Goal: Task Accomplishment & Management: Manage account settings

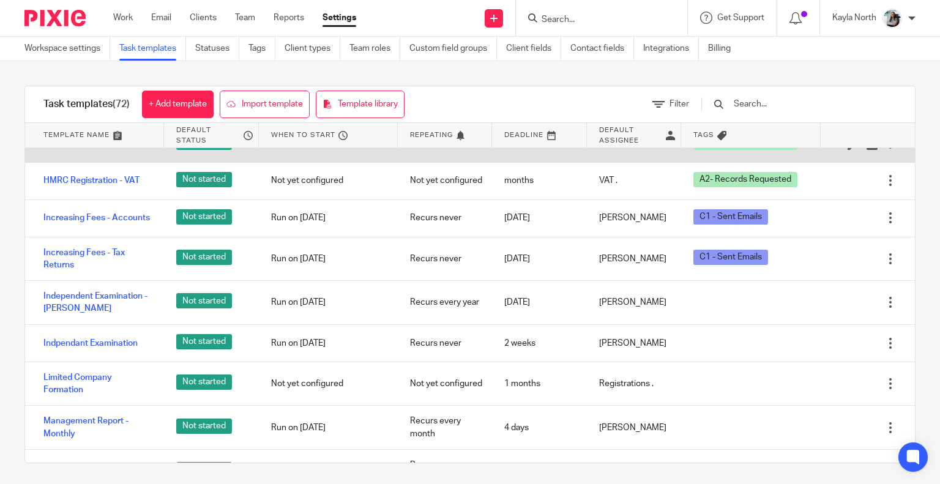
scroll to position [856, 0]
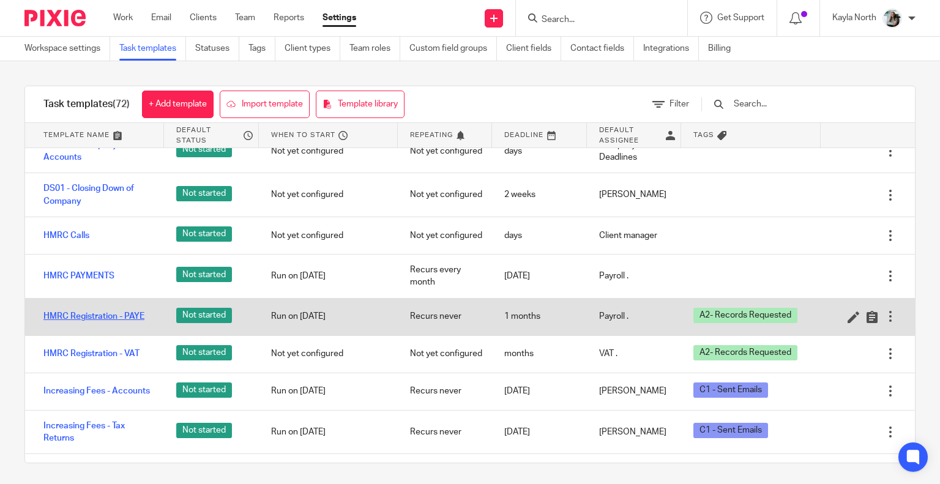
click at [82, 322] on link "HMRC Registration - PAYE" at bounding box center [93, 316] width 101 height 12
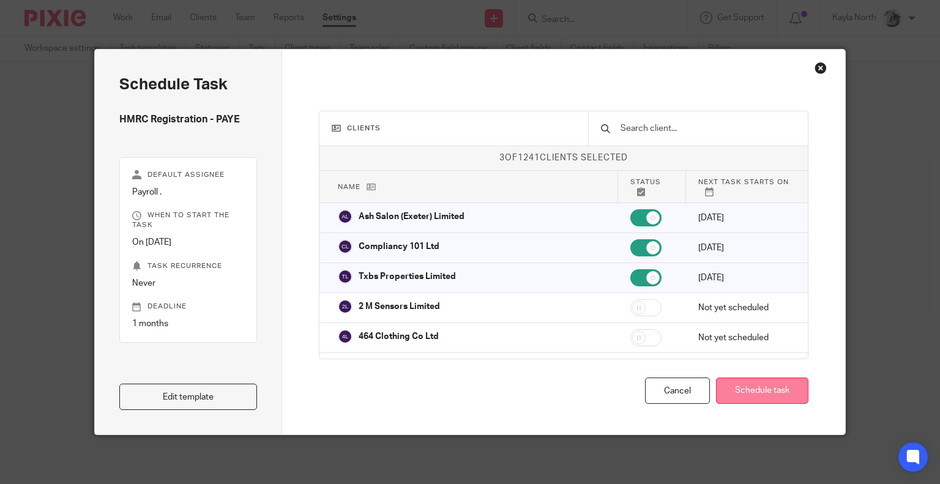
click at [755, 386] on button "Schedule task" at bounding box center [762, 390] width 92 height 26
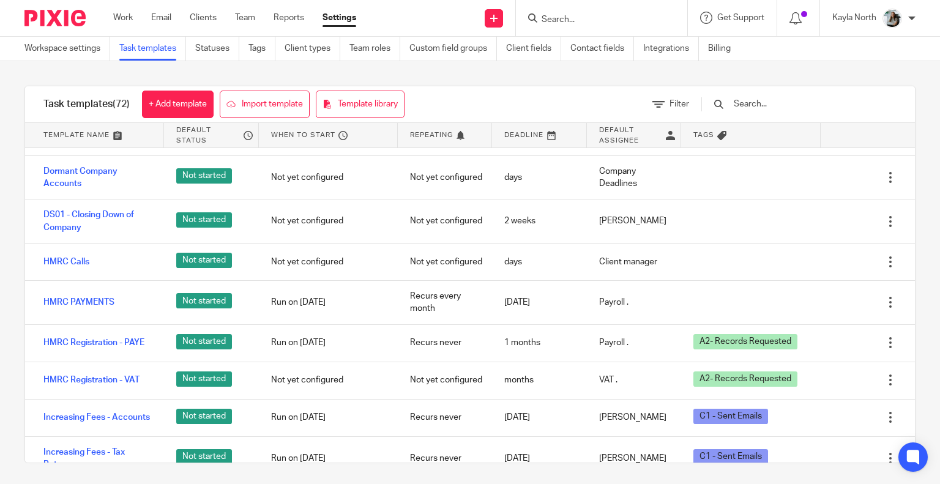
scroll to position [795, 0]
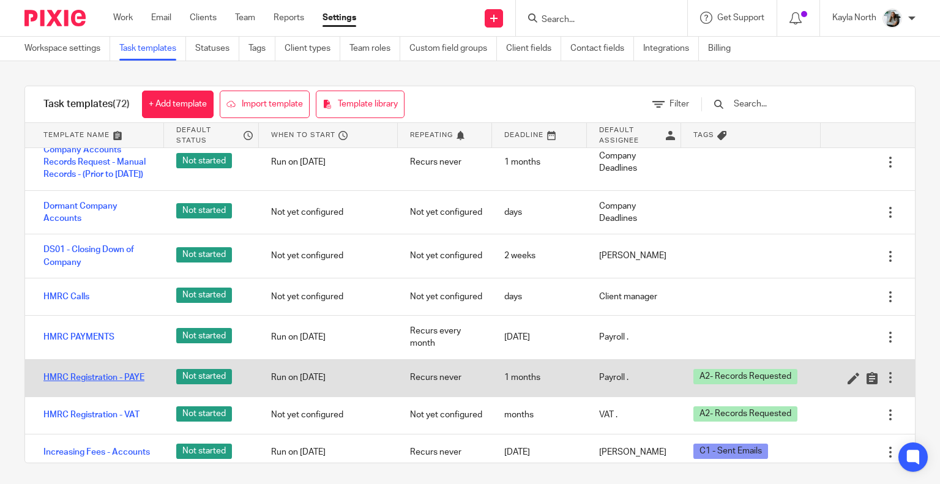
click at [120, 384] on link "HMRC Registration - PAYE" at bounding box center [93, 377] width 101 height 12
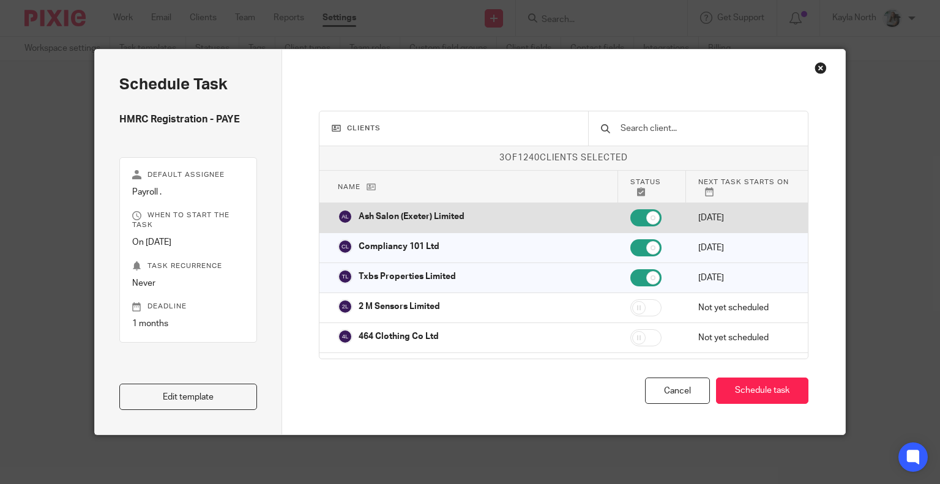
click at [641, 222] on input "checkbox" at bounding box center [645, 217] width 31 height 17
checkbox input "false"
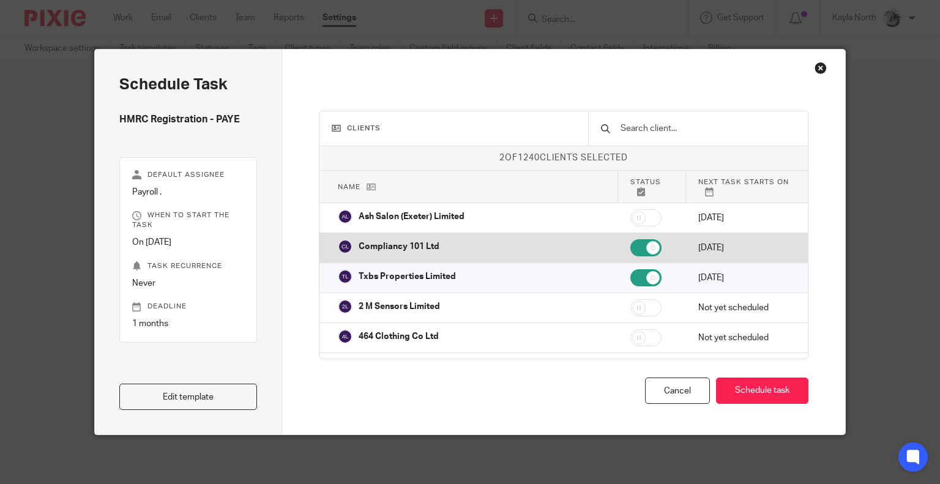
click at [635, 251] on input "checkbox" at bounding box center [645, 247] width 31 height 17
checkbox input "false"
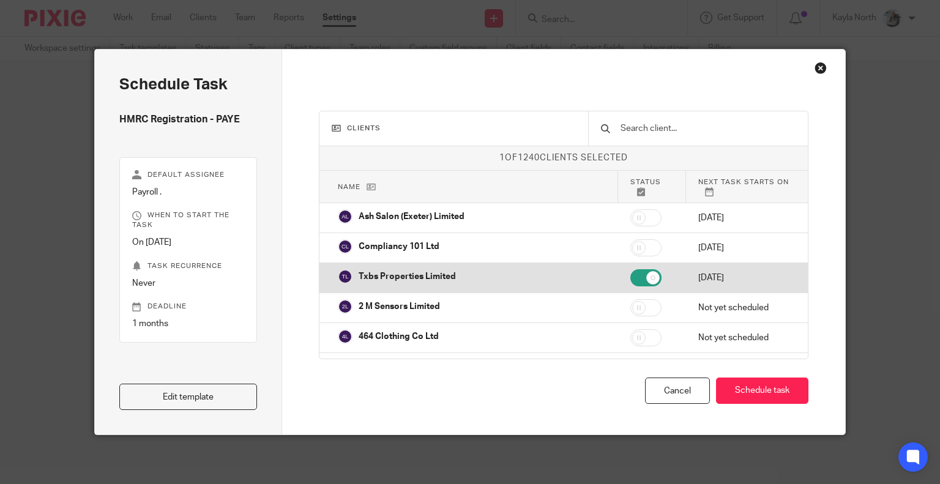
click at [634, 286] on input "checkbox" at bounding box center [645, 277] width 31 height 17
checkbox input "false"
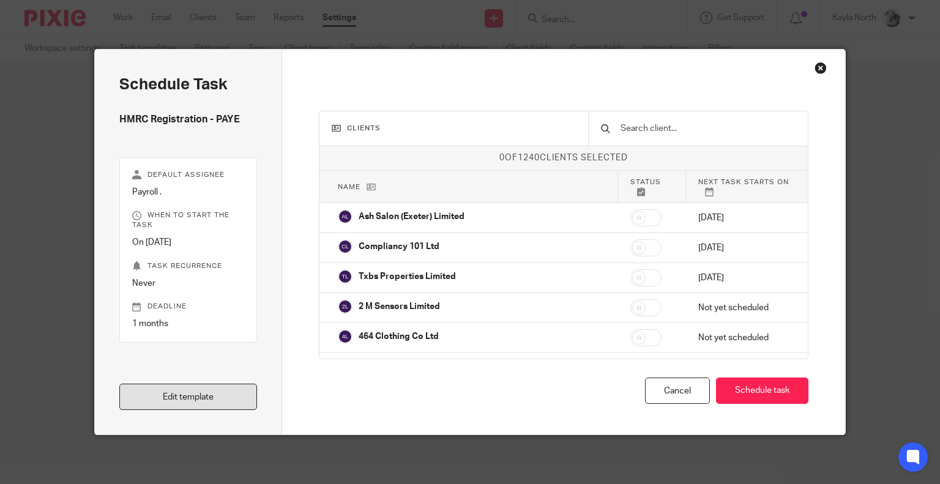
click at [217, 390] on link "Edit template" at bounding box center [188, 397] width 138 height 26
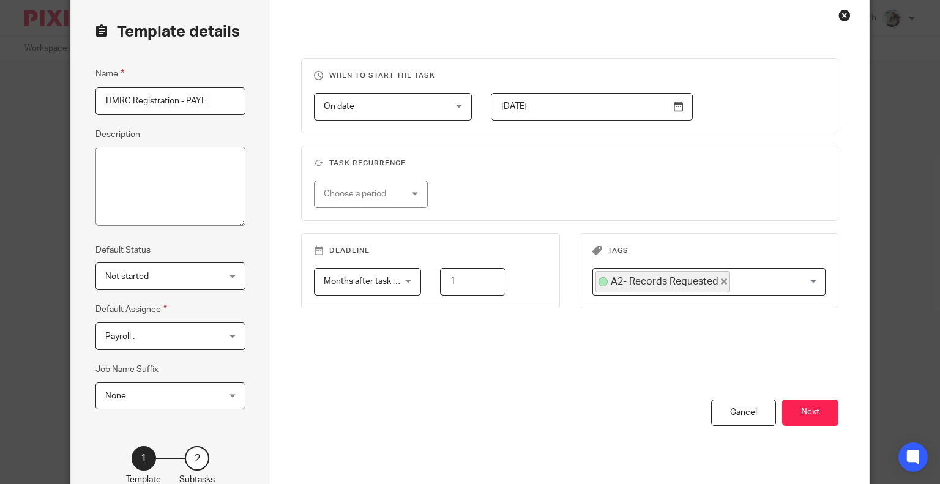
scroll to position [122, 0]
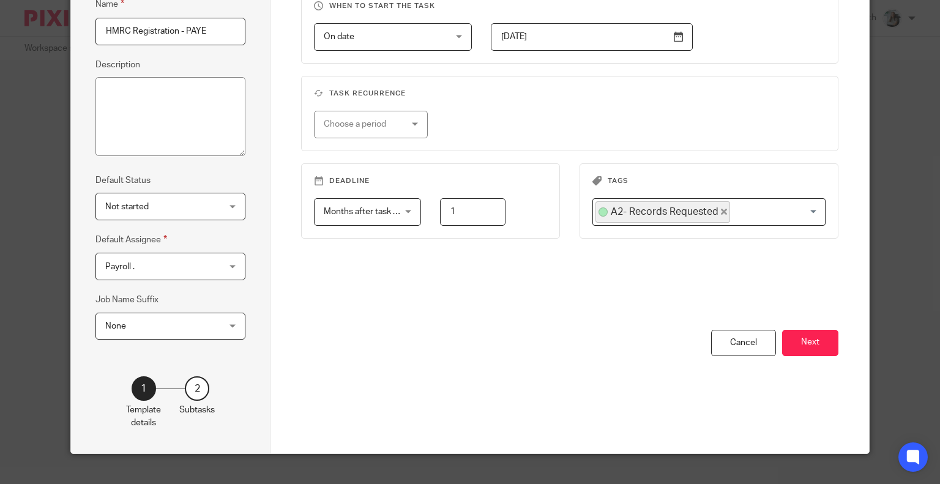
click at [721, 212] on icon "Deselect A2- Records Requested" at bounding box center [724, 212] width 6 height 6
click at [734, 108] on fieldset "Task recurrence Choose a period No repeat Weekly Monthly Yearly" at bounding box center [569, 113] width 537 height 75
click at [820, 349] on button "Next" at bounding box center [810, 343] width 56 height 26
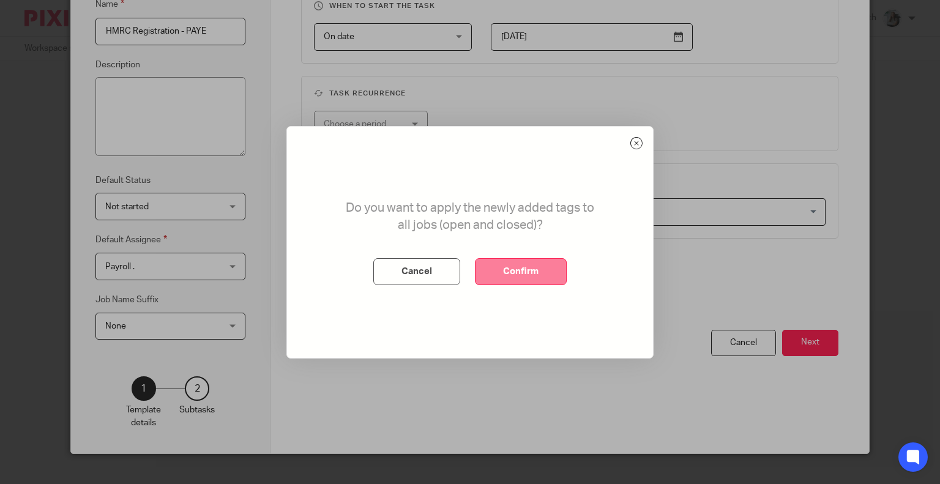
click at [525, 272] on button "Confirm" at bounding box center [521, 271] width 92 height 27
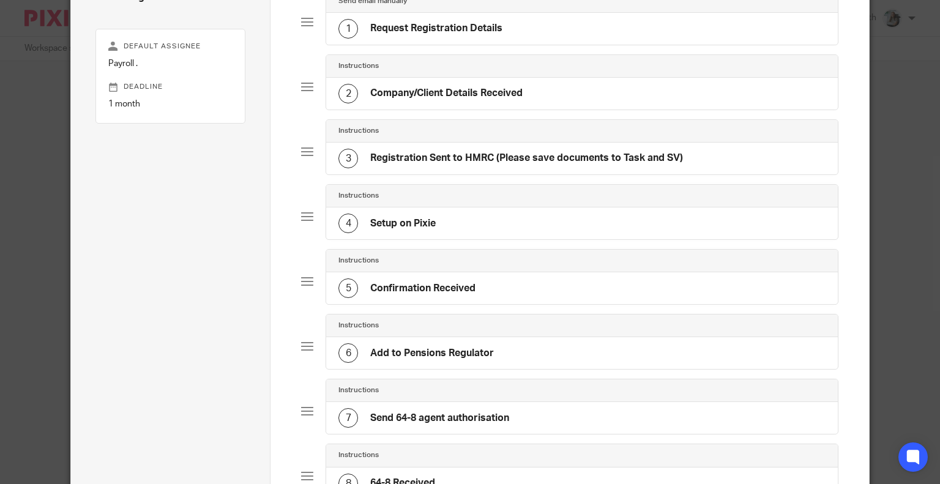
click at [510, 31] on div "1 Request Registration Details" at bounding box center [581, 29] width 511 height 32
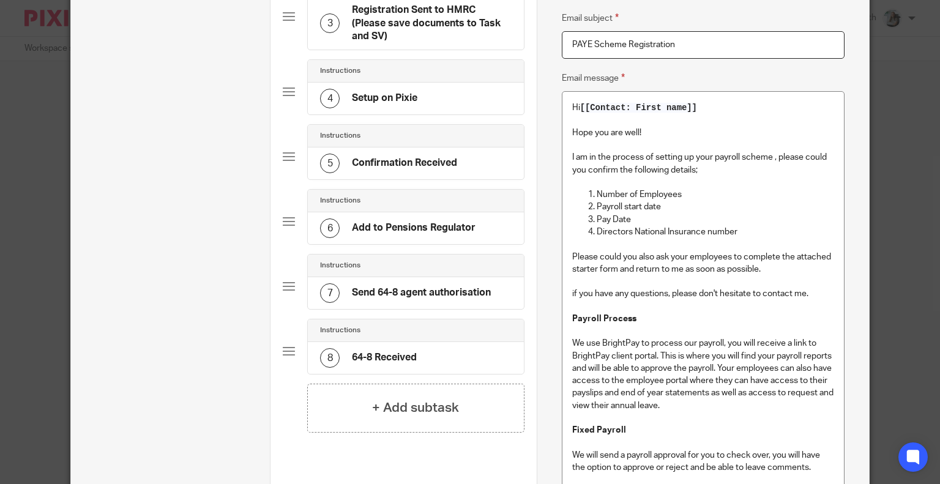
scroll to position [171, 0]
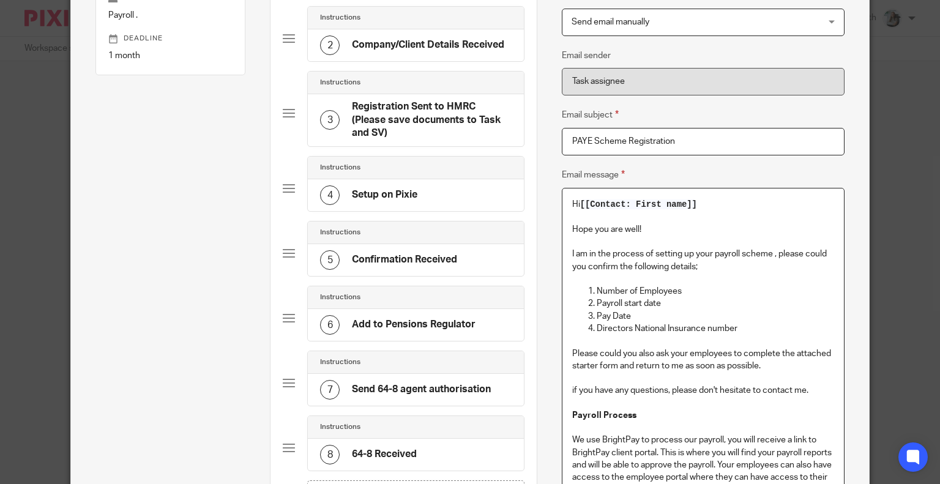
click at [661, 226] on p "Hope you are well!" at bounding box center [703, 229] width 262 height 12
click at [719, 206] on p "Hi [[Contact: First name]]" at bounding box center [703, 204] width 262 height 12
click at [689, 246] on p at bounding box center [703, 242] width 262 height 12
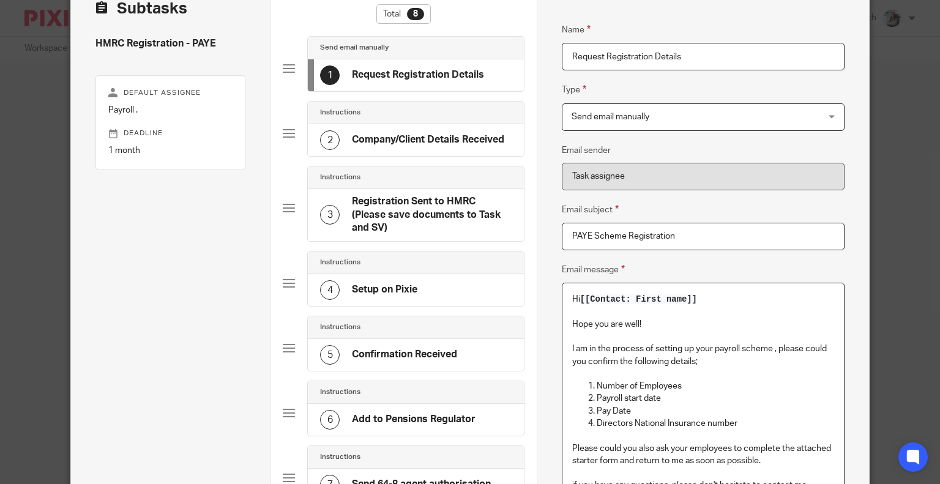
scroll to position [48, 0]
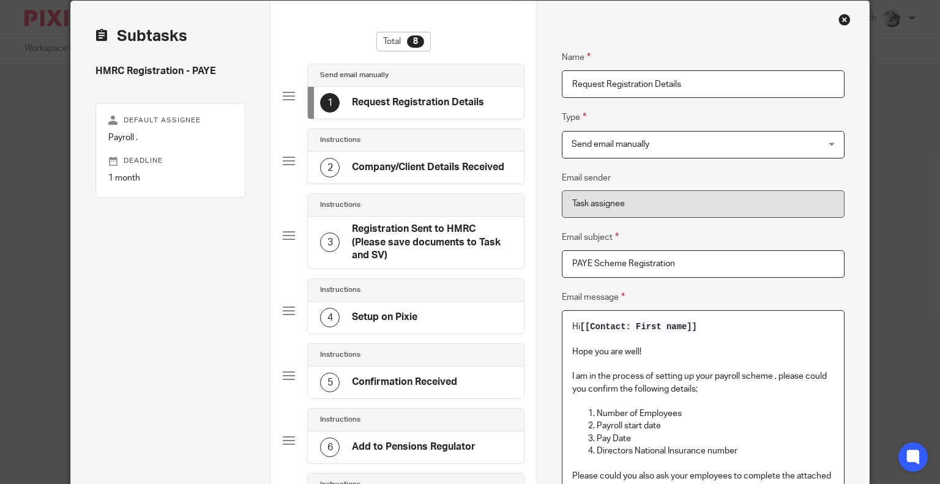
click at [711, 138] on span "Send email manually" at bounding box center [680, 145] width 218 height 26
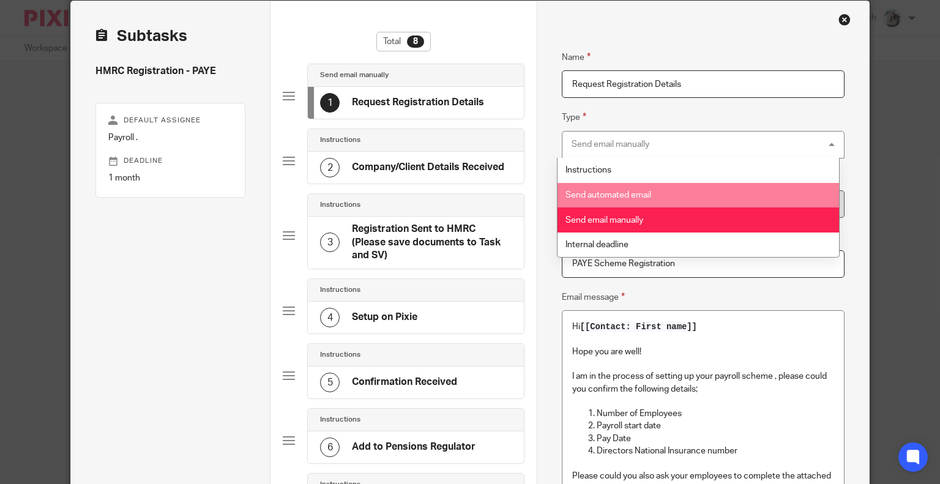
click at [691, 188] on li "Send automated email" at bounding box center [698, 195] width 282 height 25
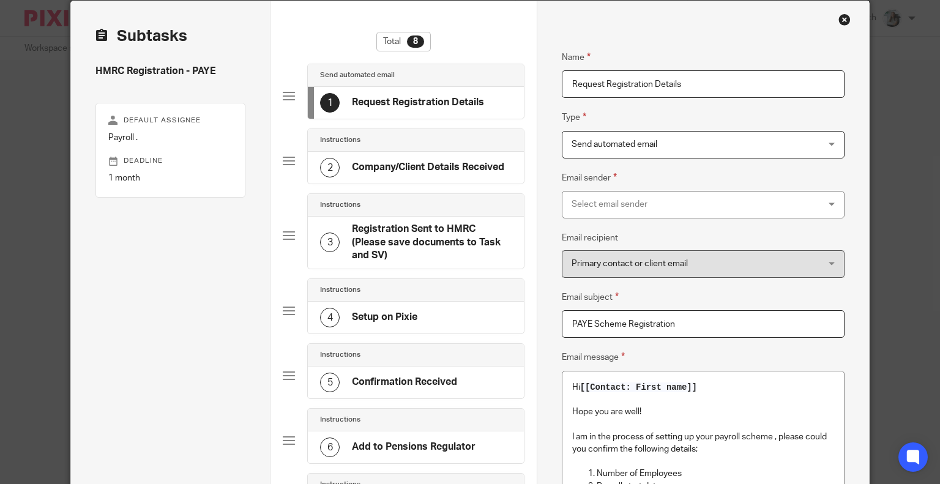
click at [683, 196] on div "Select email sender" at bounding box center [680, 204] width 218 height 26
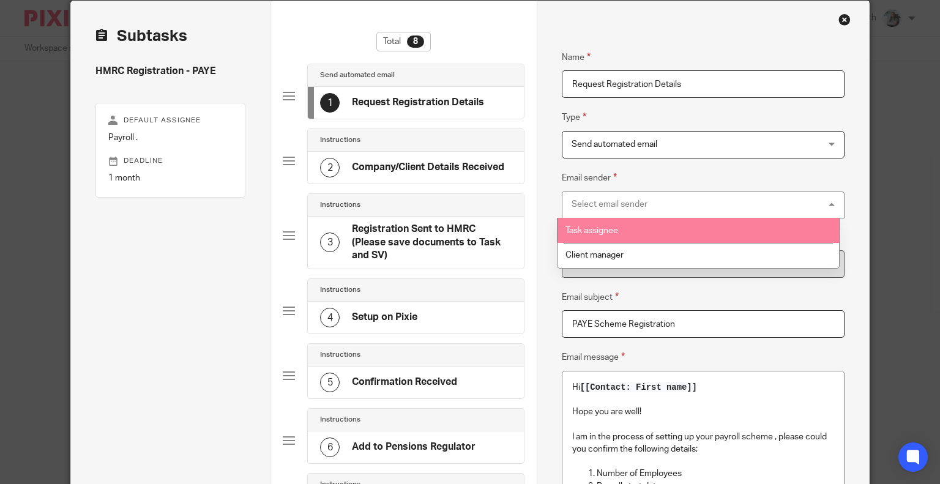
click at [595, 232] on span "Task assignee" at bounding box center [591, 230] width 53 height 9
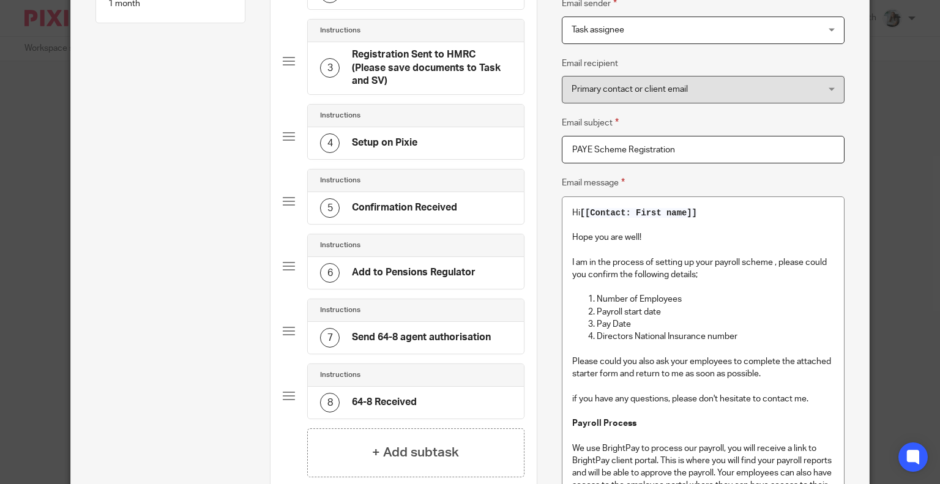
scroll to position [232, 0]
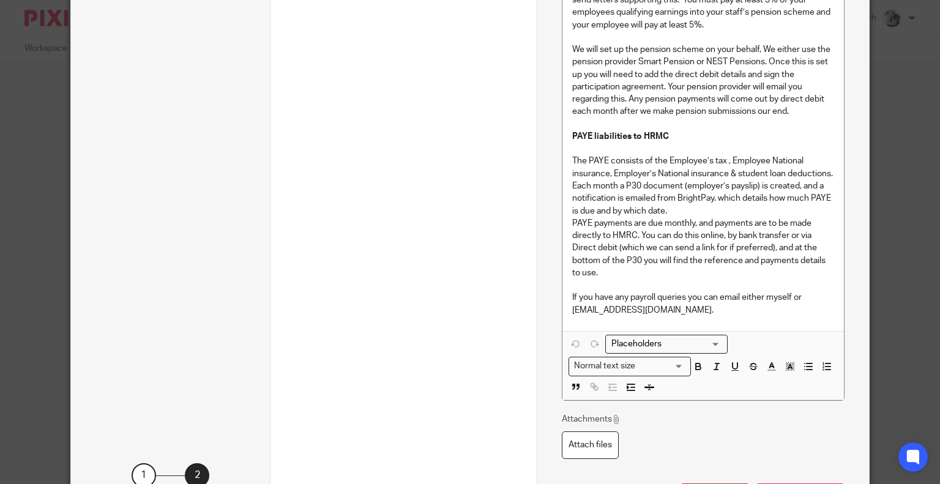
scroll to position [1072, 0]
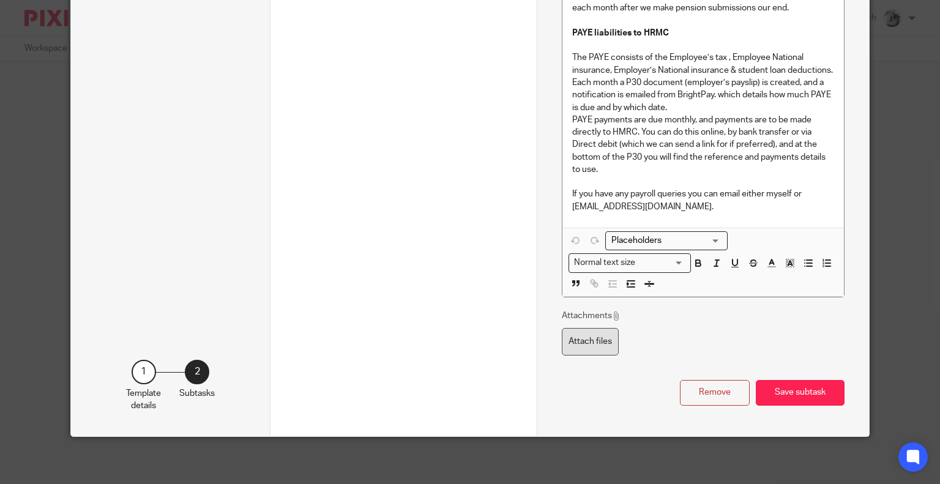
click at [600, 349] on label "Attach files" at bounding box center [590, 342] width 57 height 28
type input "C:\fakepath\New Employee Starter Form.pdf"
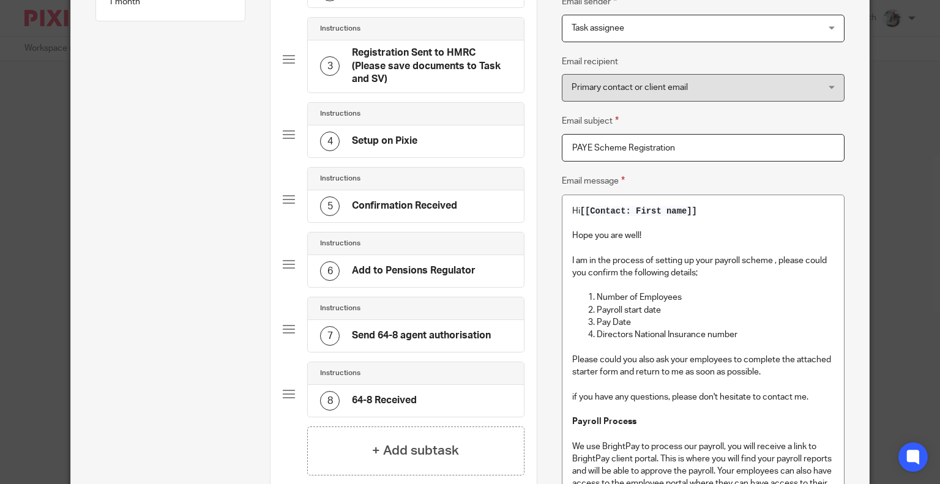
scroll to position [66, 0]
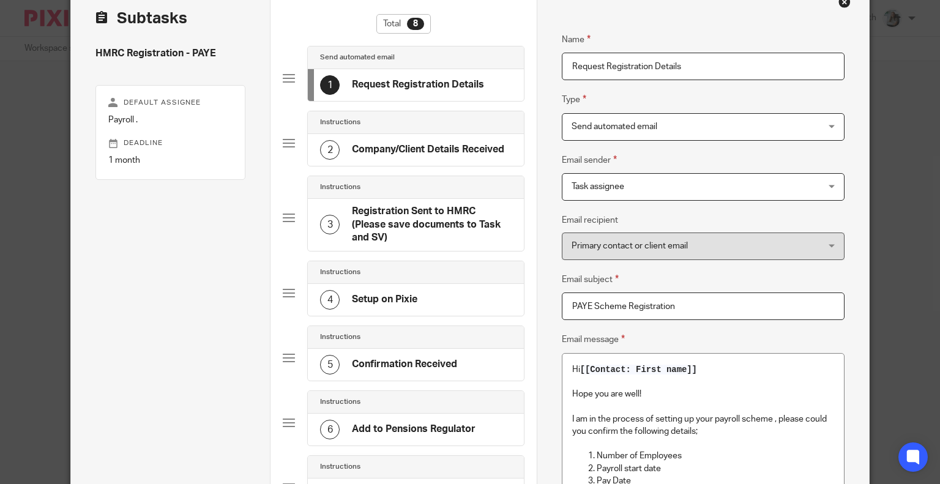
click at [703, 196] on span "Task assignee" at bounding box center [680, 187] width 218 height 26
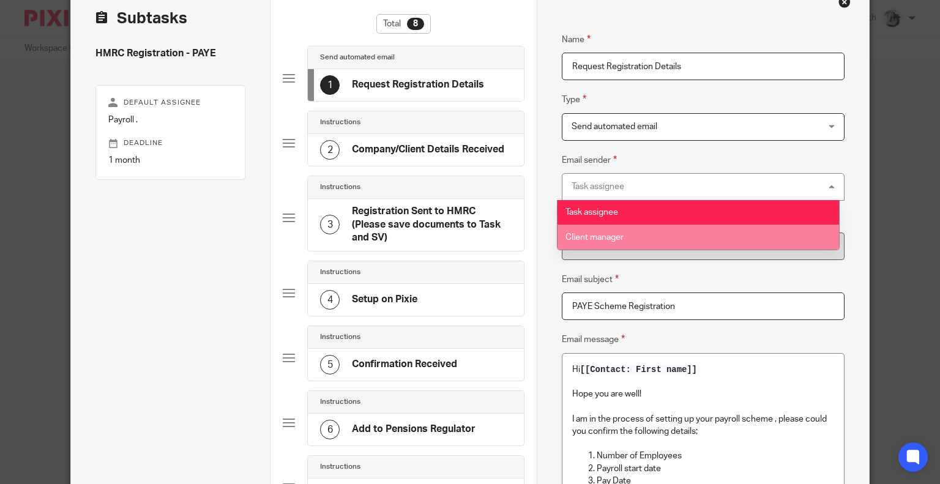
click at [707, 272] on fieldset "Email subject PAYE Scheme Registration" at bounding box center [703, 296] width 283 height 48
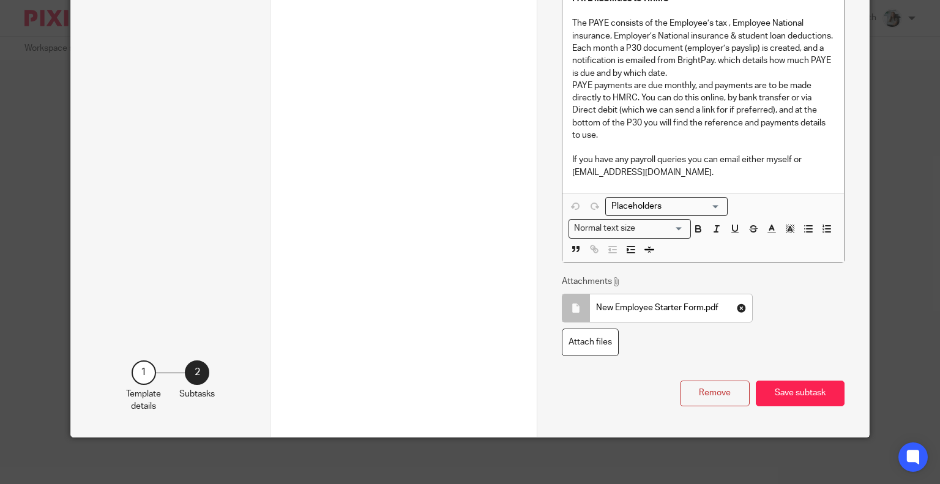
scroll to position [984, 0]
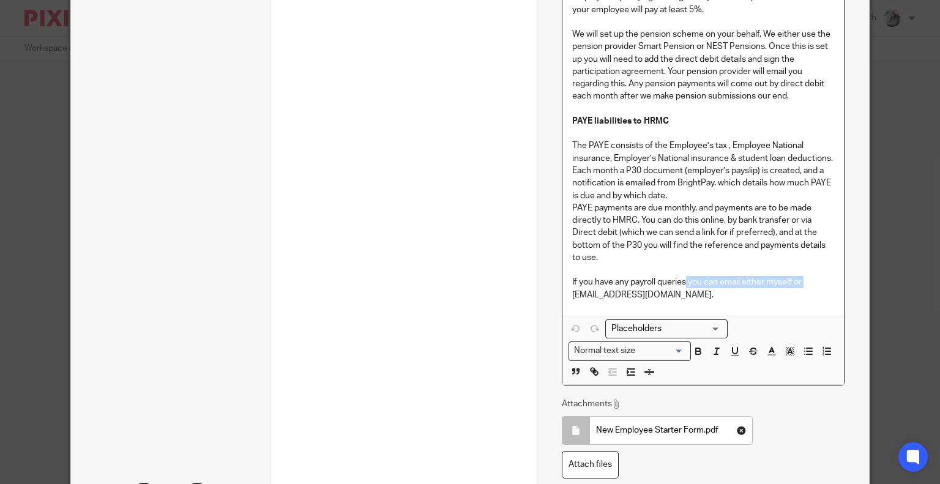
drag, startPoint x: 562, startPoint y: 293, endPoint x: 683, endPoint y: 280, distance: 121.9
click at [685, 283] on p "If you have any payroll queries, please email payroll@accounting4everything.com." at bounding box center [703, 288] width 262 height 25
click at [719, 288] on p "If you have any payroll queries, please email payroll@accounting4everything.com." at bounding box center [703, 288] width 262 height 25
click at [713, 282] on p "If you have any payroll queries, please email payroll@accounting4everything.com." at bounding box center [703, 288] width 262 height 25
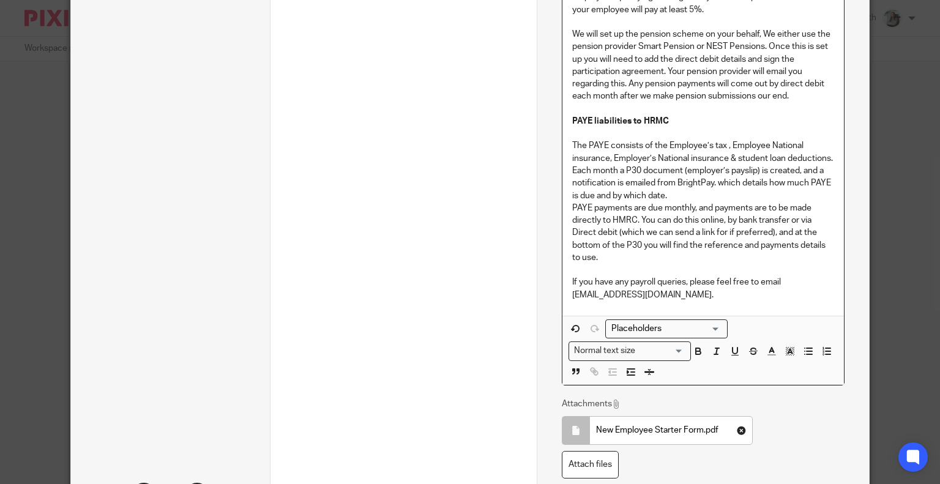
click at [769, 291] on p "If you have any payroll queries, please feel free to email payroll@accounting4e…" at bounding box center [703, 288] width 262 height 25
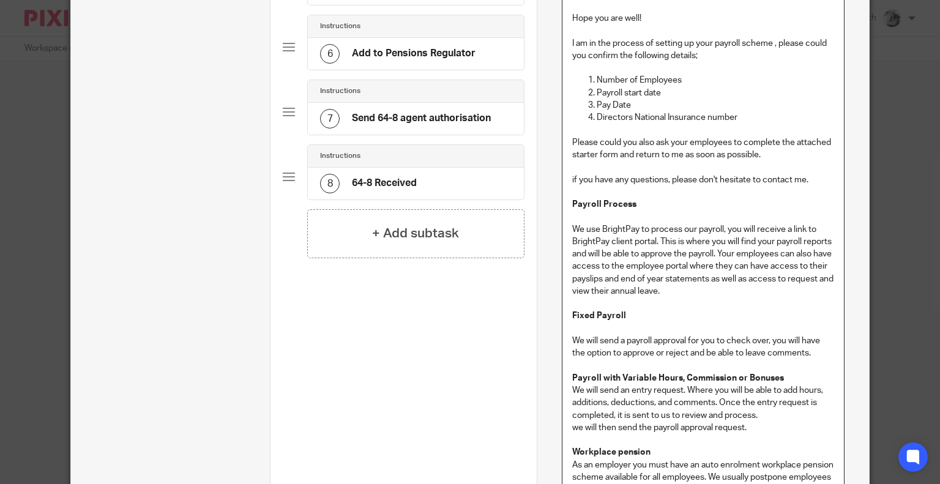
scroll to position [433, 0]
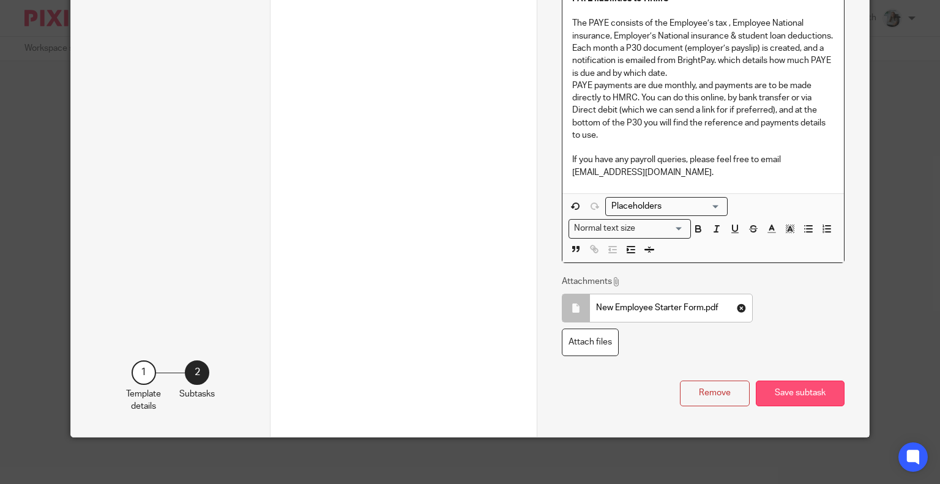
click at [803, 386] on button "Save subtask" at bounding box center [799, 393] width 89 height 26
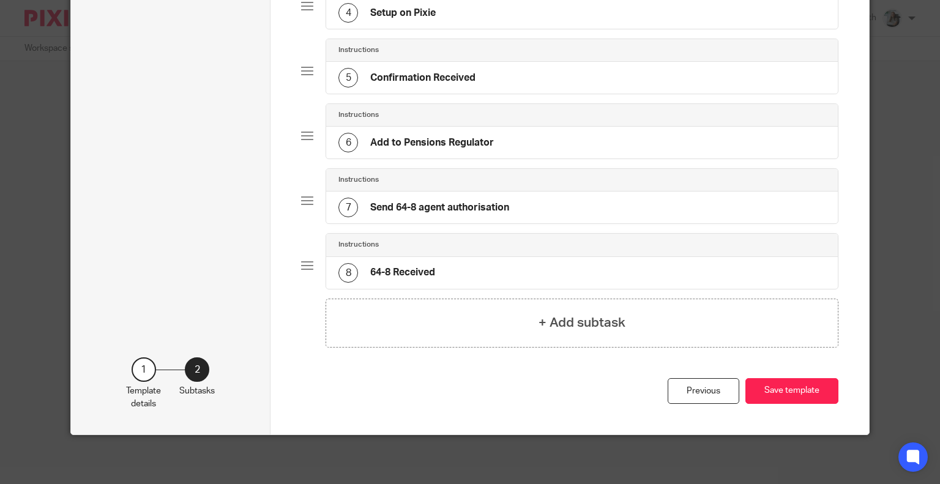
scroll to position [330, 0]
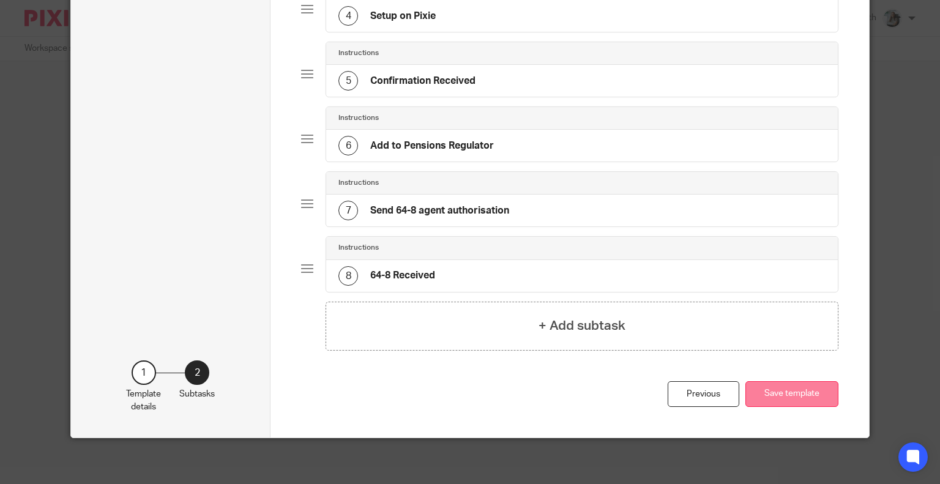
click at [788, 393] on button "Save template" at bounding box center [791, 394] width 93 height 26
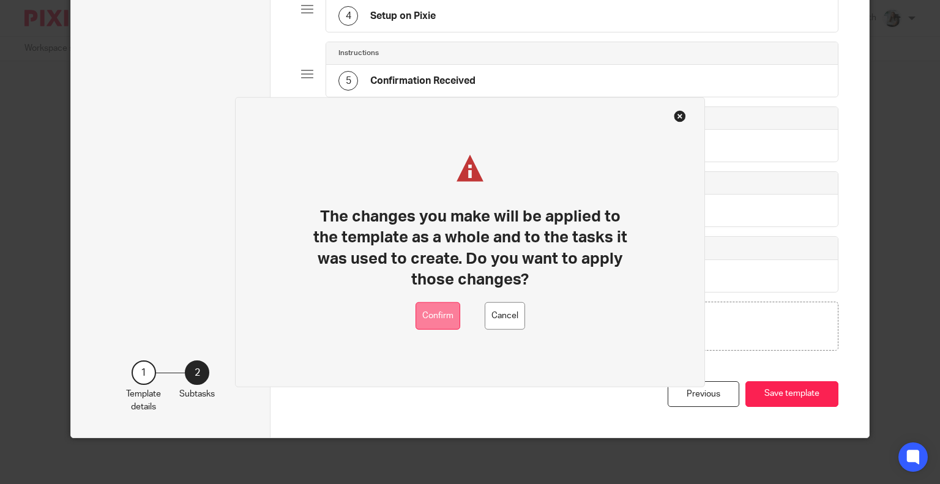
click at [440, 314] on button "Confirm" at bounding box center [437, 316] width 45 height 28
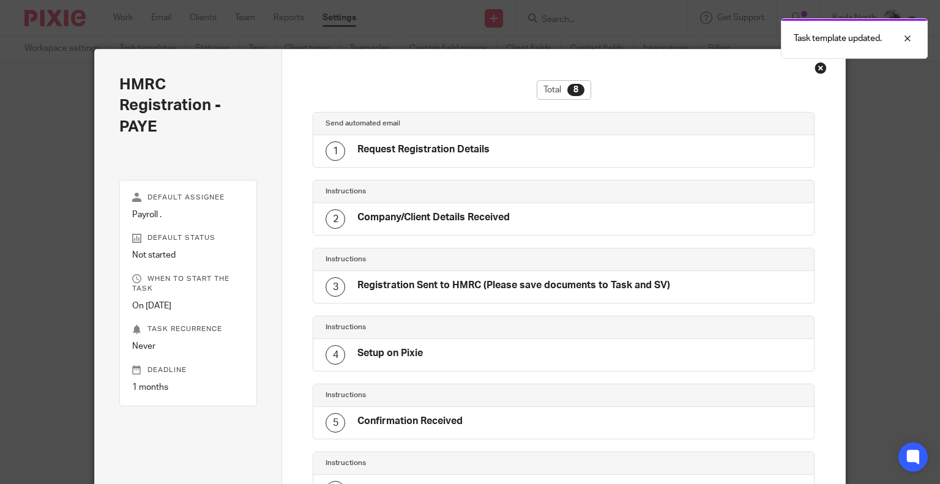
click at [815, 65] on div "Close this dialog window" at bounding box center [820, 68] width 12 height 12
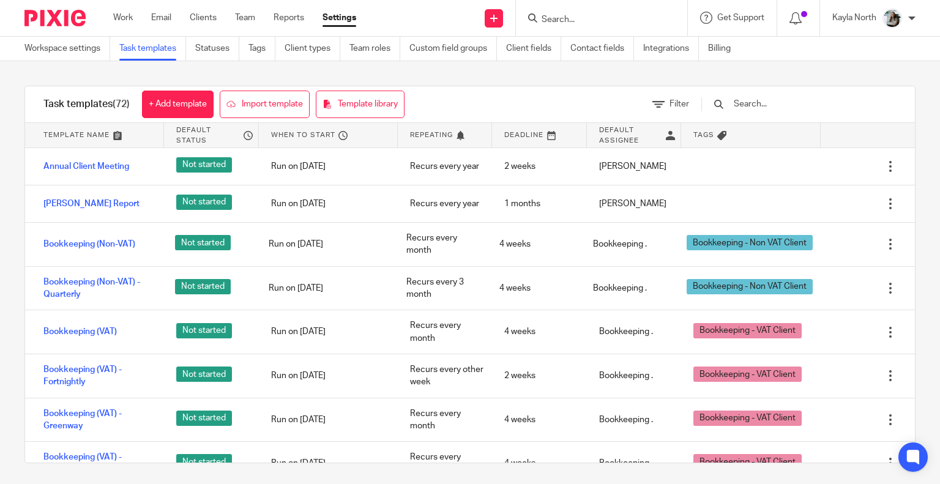
click at [84, 20] on img at bounding box center [54, 18] width 61 height 17
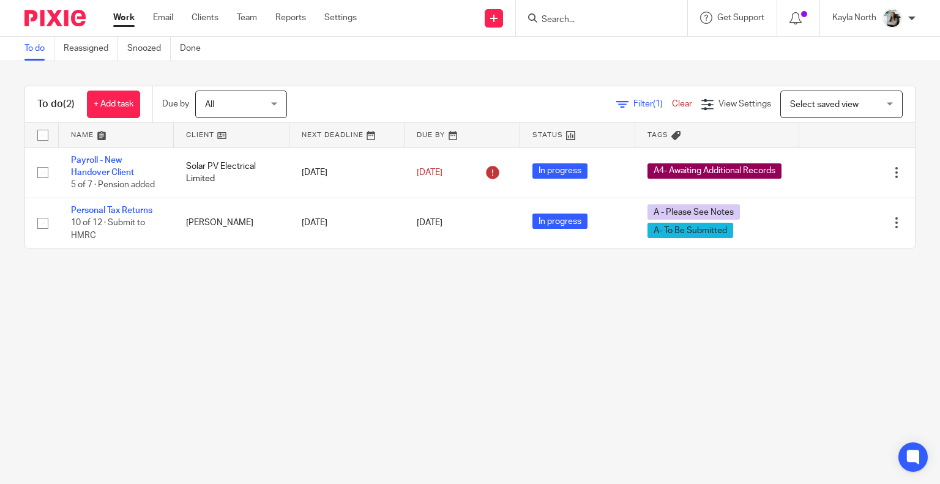
click at [588, 21] on input "Search" at bounding box center [595, 20] width 110 height 11
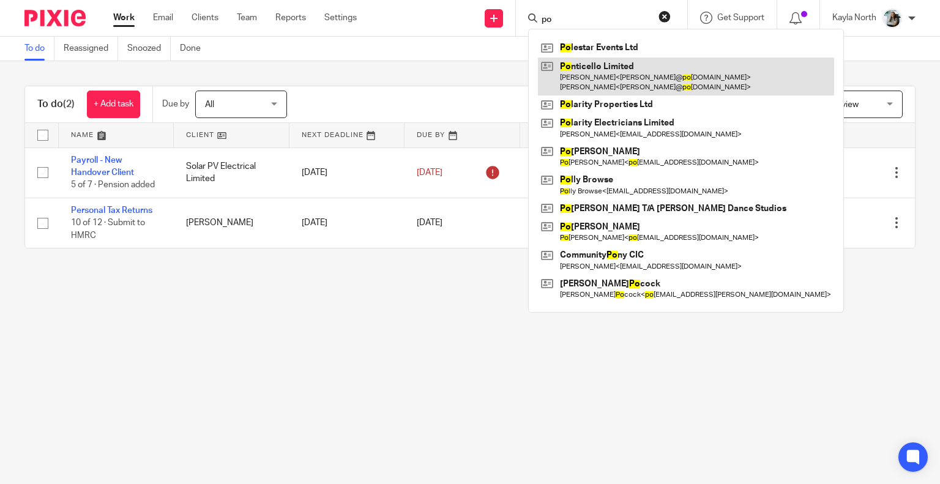
type input "po"
click at [601, 65] on link at bounding box center [686, 77] width 296 height 38
click at [599, 67] on link at bounding box center [686, 77] width 296 height 38
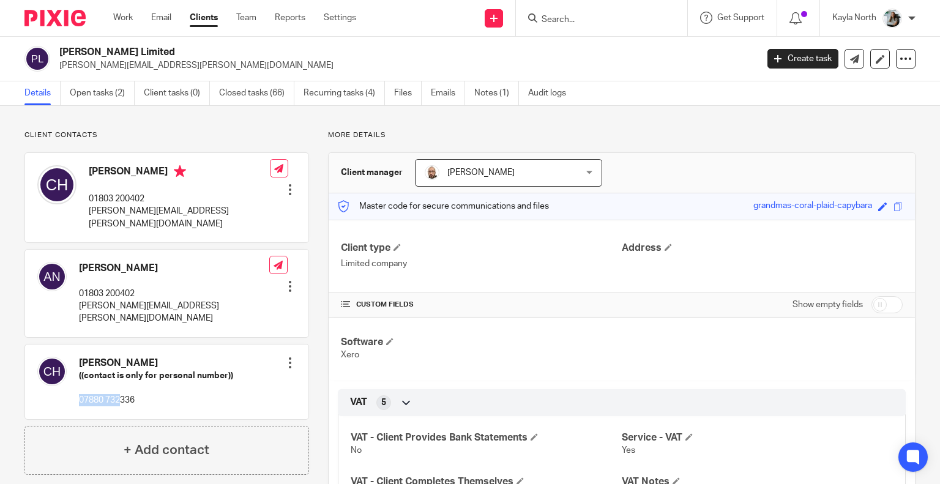
drag, startPoint x: 78, startPoint y: 373, endPoint x: 125, endPoint y: 373, distance: 47.1
click at [125, 373] on div "[PERSON_NAME] ((contact is only for personal number)) 07880 732336" at bounding box center [135, 382] width 196 height 62
click at [125, 394] on p "07880 732336" at bounding box center [156, 400] width 154 height 12
